Goal: Information Seeking & Learning: Find specific fact

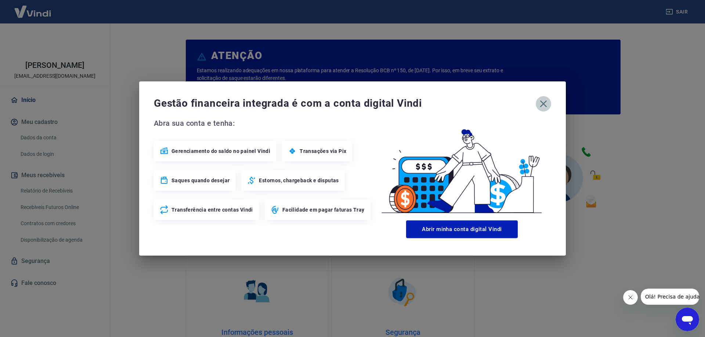
click at [539, 103] on icon "button" at bounding box center [543, 104] width 12 height 12
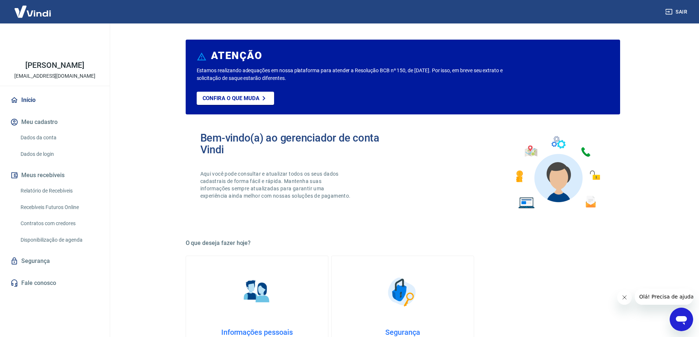
click at [47, 190] on link "Relatório de Recebíveis" at bounding box center [59, 190] width 83 height 15
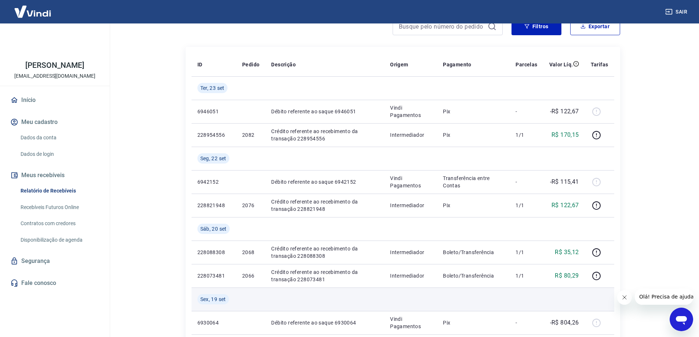
scroll to position [73, 0]
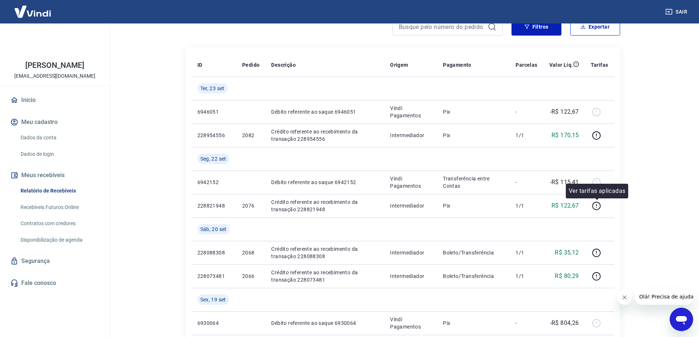
click at [598, 185] on div "Ver tarifas aplicadas" at bounding box center [597, 191] width 62 height 15
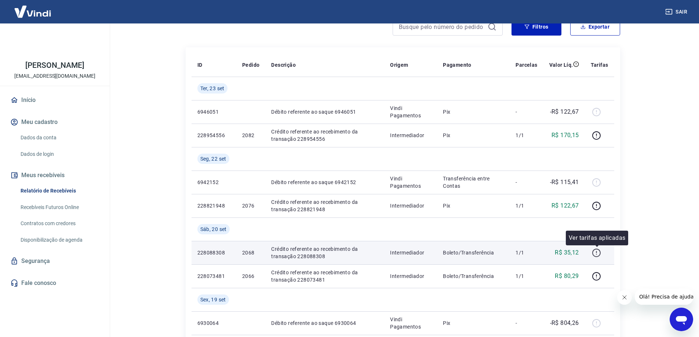
click at [599, 256] on icon "button" at bounding box center [596, 253] width 8 height 8
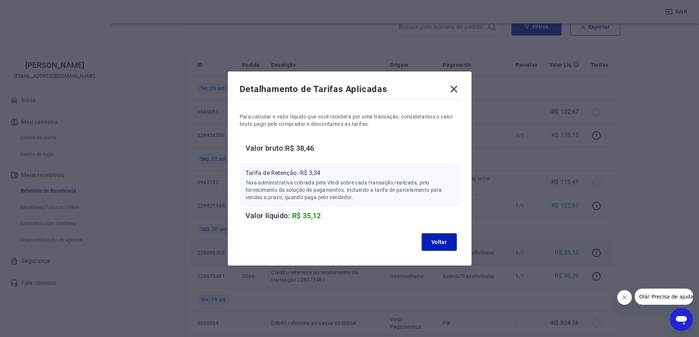
click at [546, 160] on div "Detalhamento de Tarifas Aplicadas Para calcular o valor líquido que você recebe…" at bounding box center [349, 168] width 699 height 337
click at [546, 151] on div "Detalhamento de Tarifas Aplicadas Para calcular o valor líquido que você recebe…" at bounding box center [349, 168] width 699 height 337
click at [584, 153] on div "Detalhamento de Tarifas Aplicadas Para calcular o valor líquido que você recebe…" at bounding box center [349, 168] width 699 height 337
click at [446, 87] on div "Detalhamento de Tarifas Aplicadas" at bounding box center [350, 90] width 220 height 15
click at [455, 88] on icon at bounding box center [453, 89] width 7 height 7
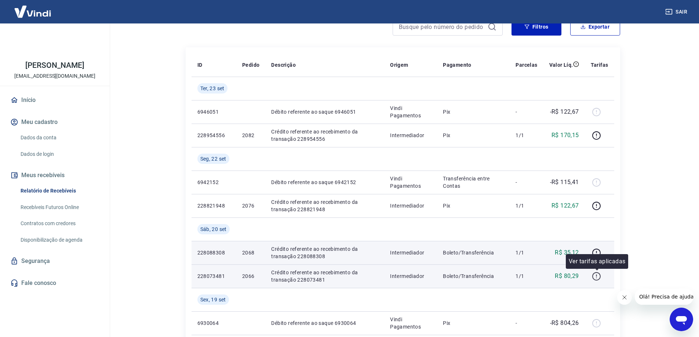
click at [596, 276] on icon "button" at bounding box center [596, 276] width 9 height 9
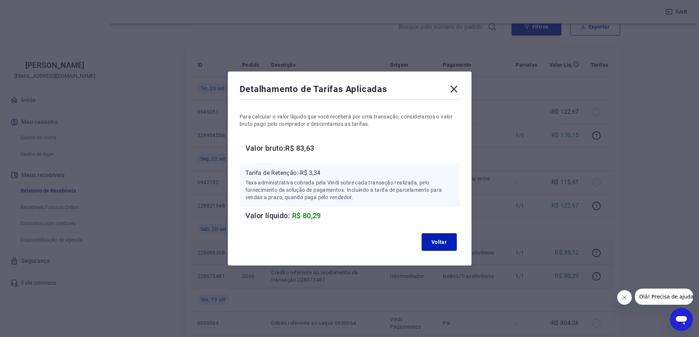
click at [573, 137] on div "Detalhamento de Tarifas Aplicadas Para calcular o valor líquido que você recebe…" at bounding box center [349, 168] width 699 height 337
click at [362, 51] on div "Detalhamento de Tarifas Aplicadas Para calcular o valor líquido que você recebe…" at bounding box center [349, 168] width 699 height 337
click at [454, 88] on icon at bounding box center [454, 89] width 12 height 12
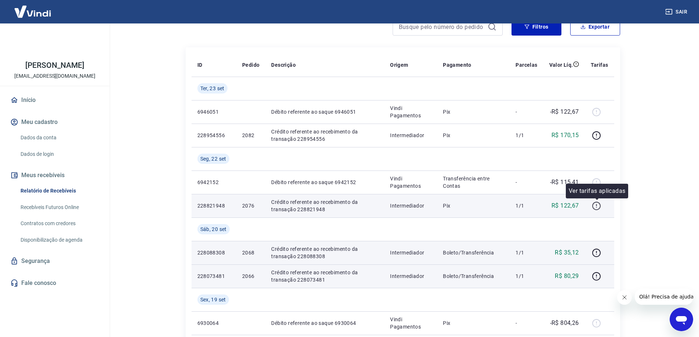
click at [597, 206] on icon "button" at bounding box center [596, 205] width 9 height 9
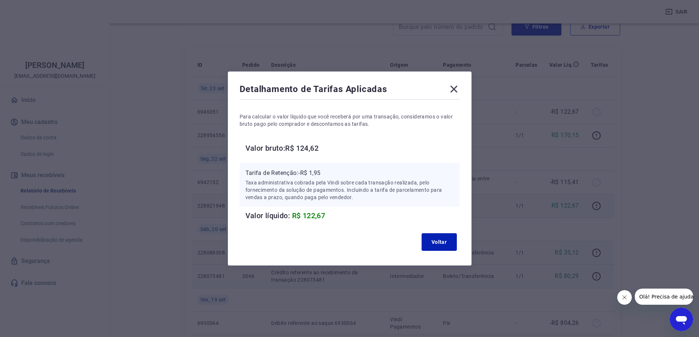
click at [457, 88] on icon at bounding box center [453, 89] width 7 height 7
